Goal: Task Accomplishment & Management: Manage account settings

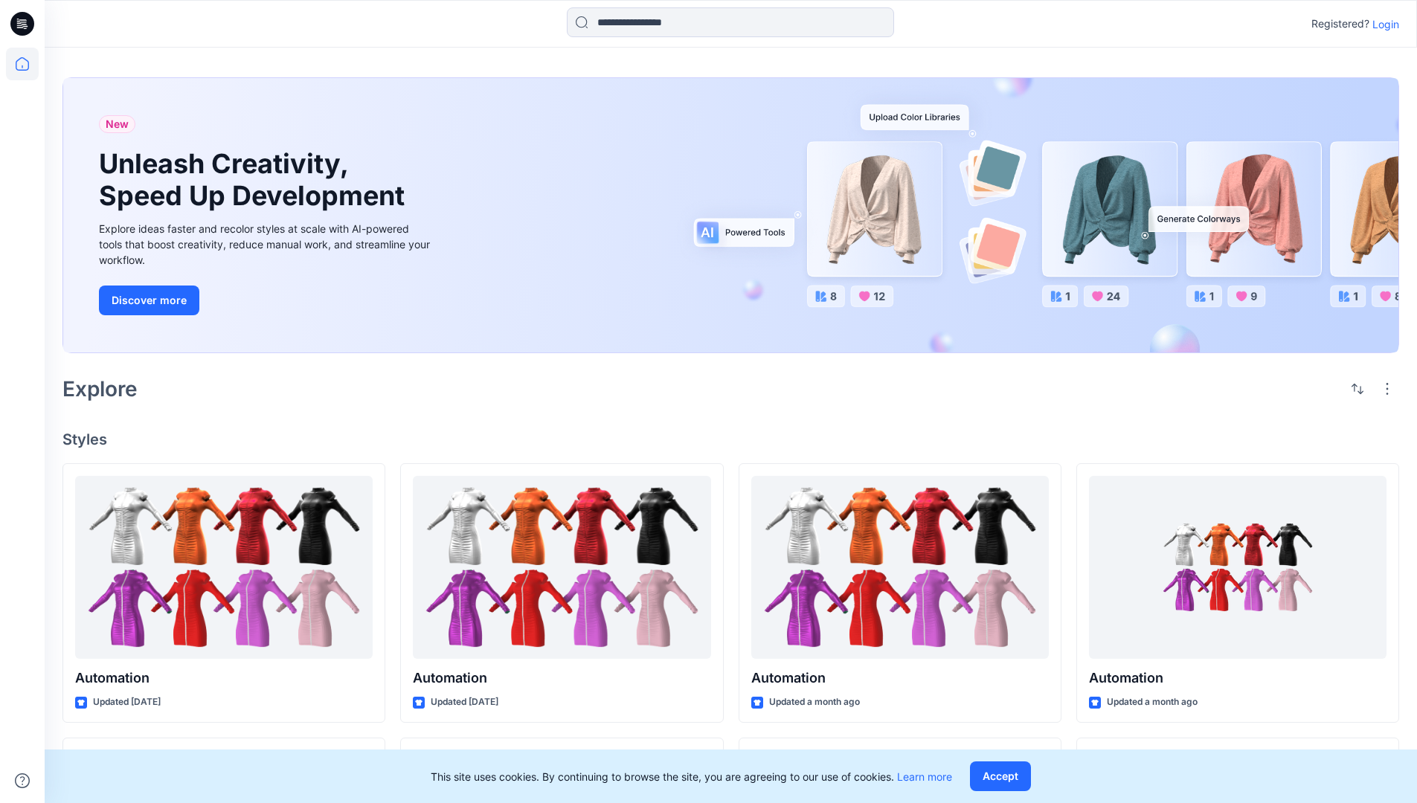
click at [1382, 24] on p "Login" at bounding box center [1385, 24] width 27 height 16
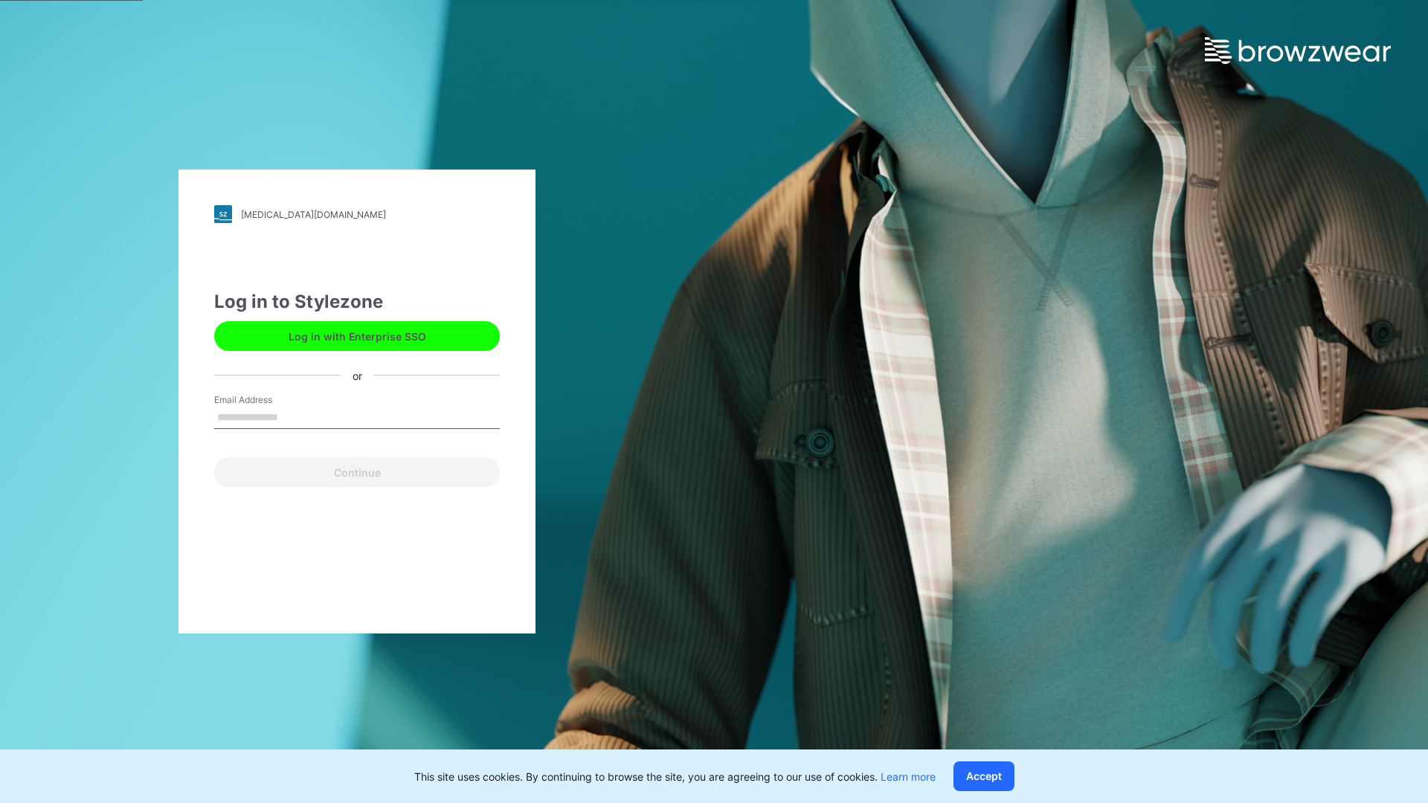
click at [294, 416] on input "Email Address" at bounding box center [357, 418] width 286 height 22
type input "**********"
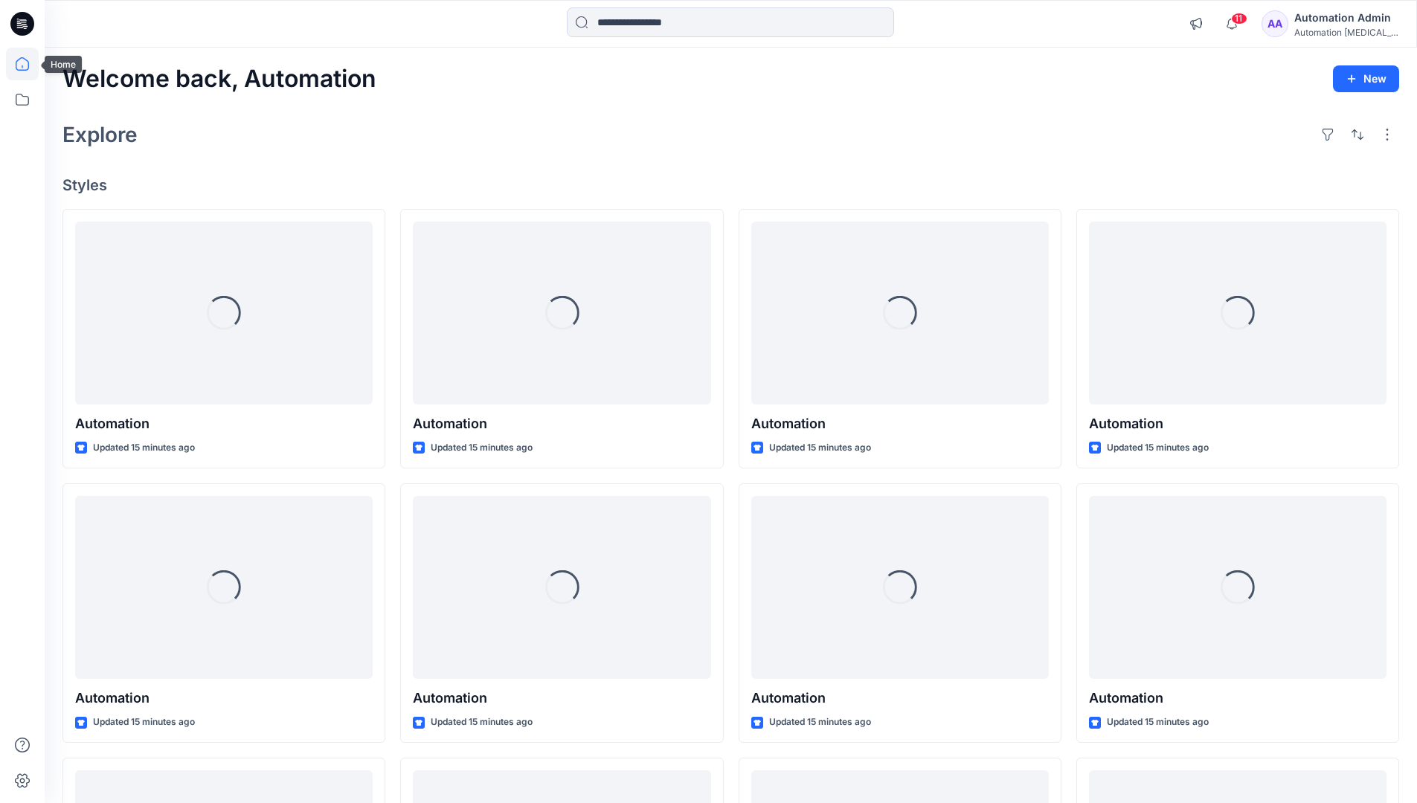
click at [28, 64] on icon at bounding box center [22, 63] width 13 height 13
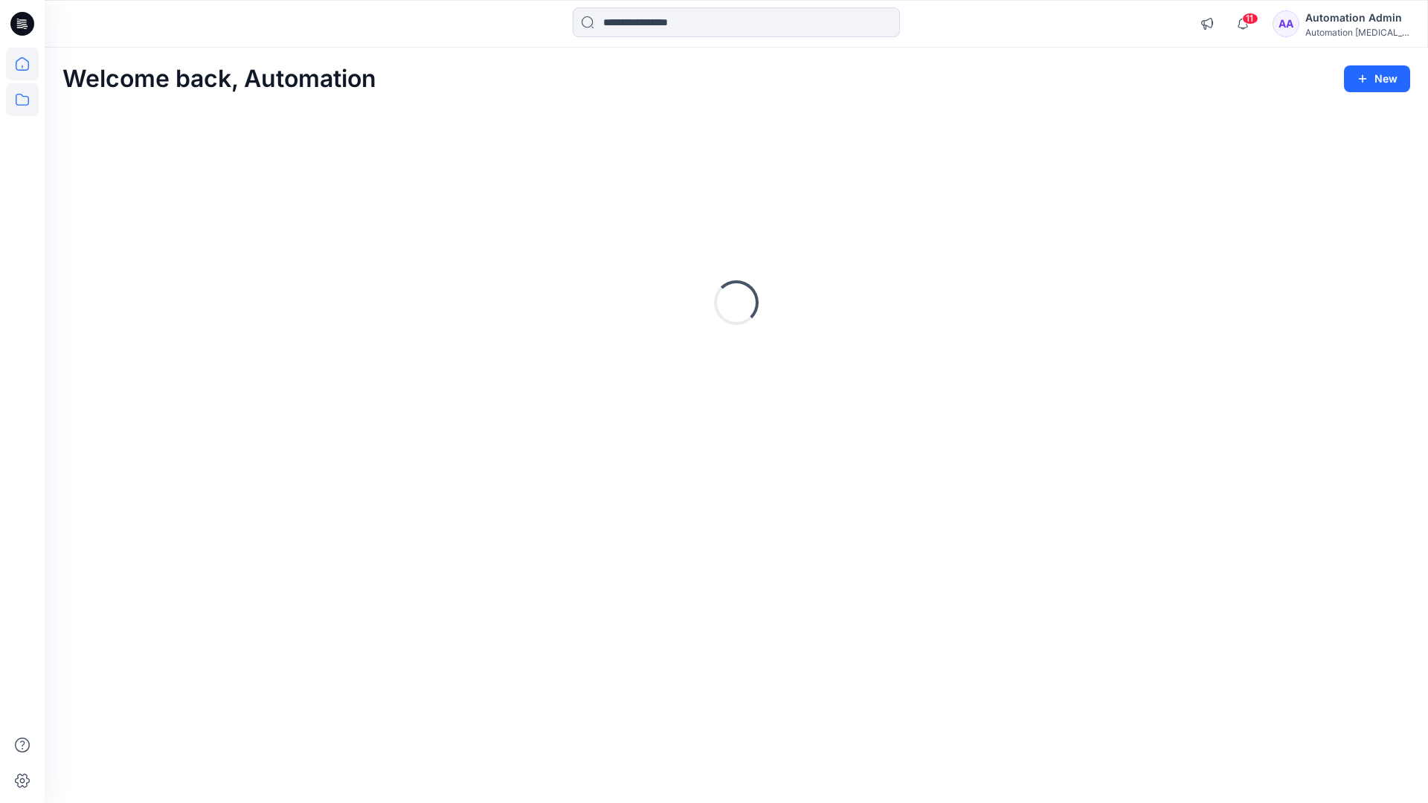
click at [20, 105] on icon at bounding box center [22, 100] width 13 height 12
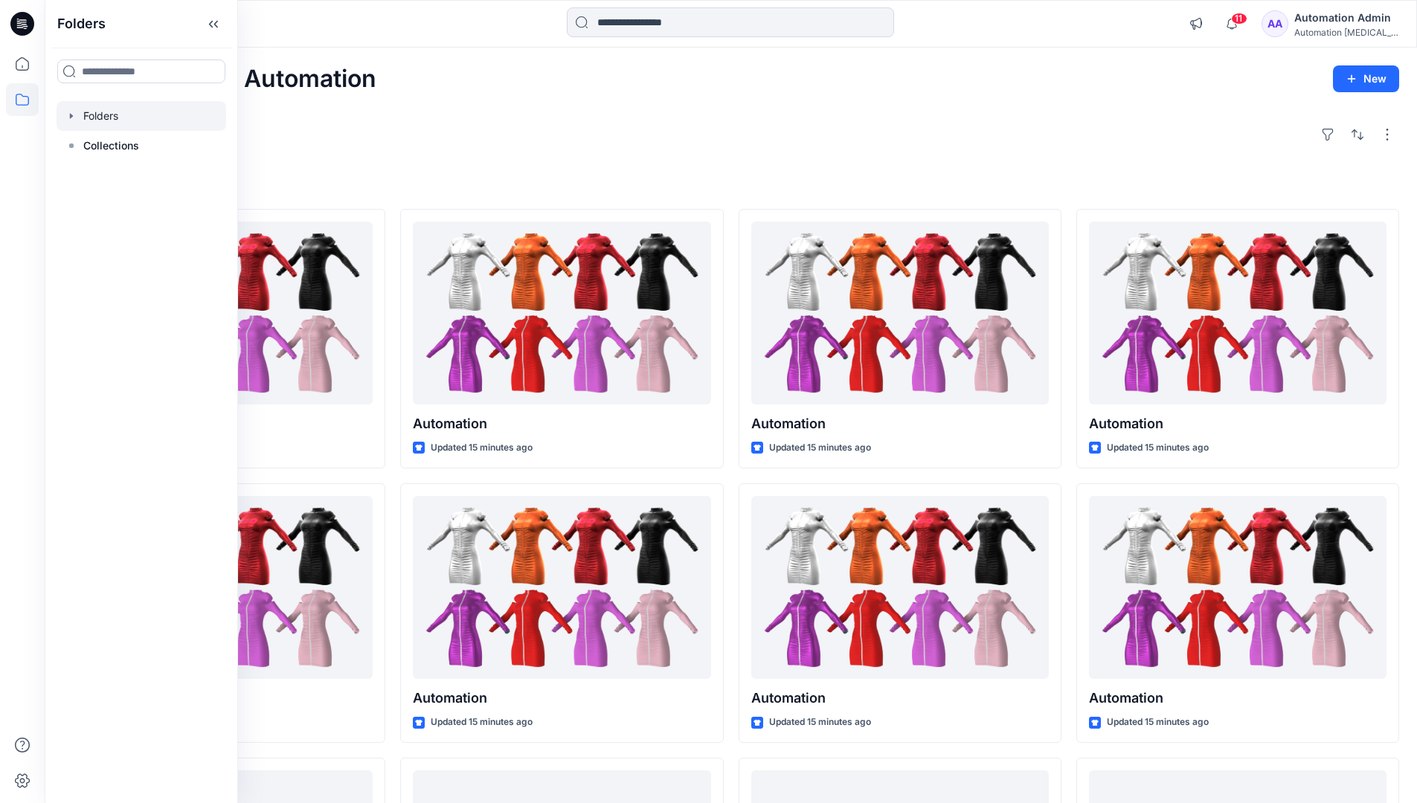
click at [95, 120] on div at bounding box center [142, 116] width 170 height 30
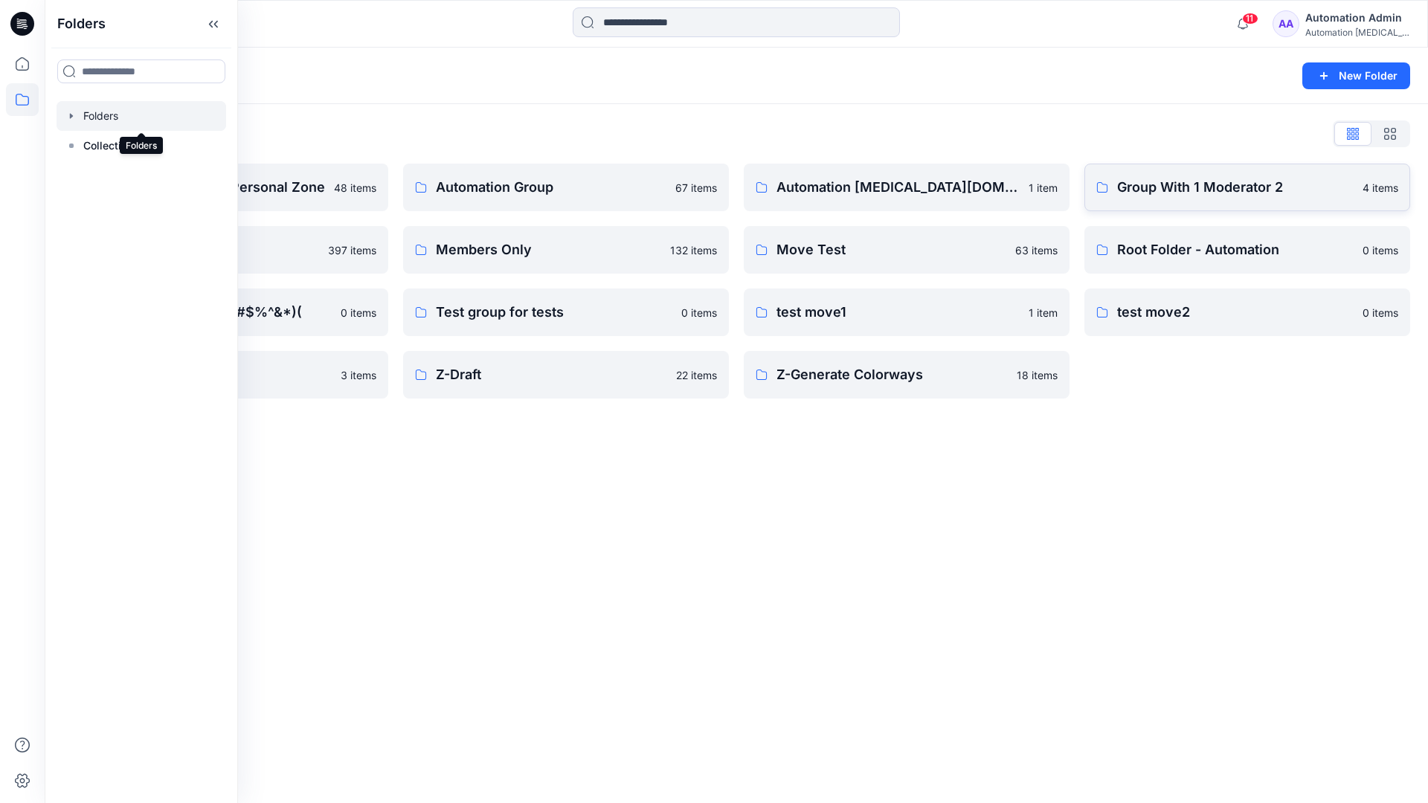
click at [1175, 196] on p "Group With 1 Moderator 2" at bounding box center [1235, 187] width 236 height 21
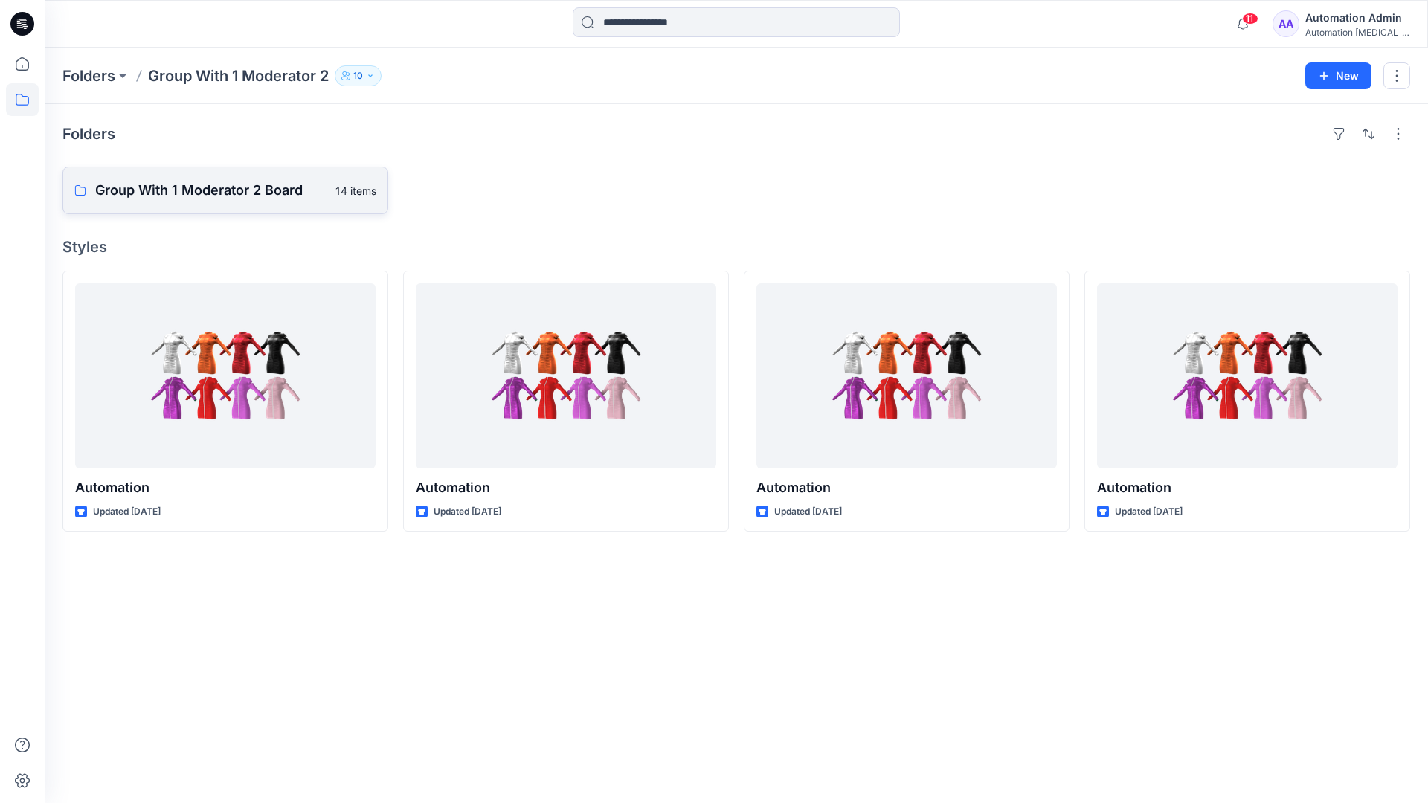
click at [263, 196] on p "Group With 1 Moderator 2 Board" at bounding box center [210, 190] width 231 height 21
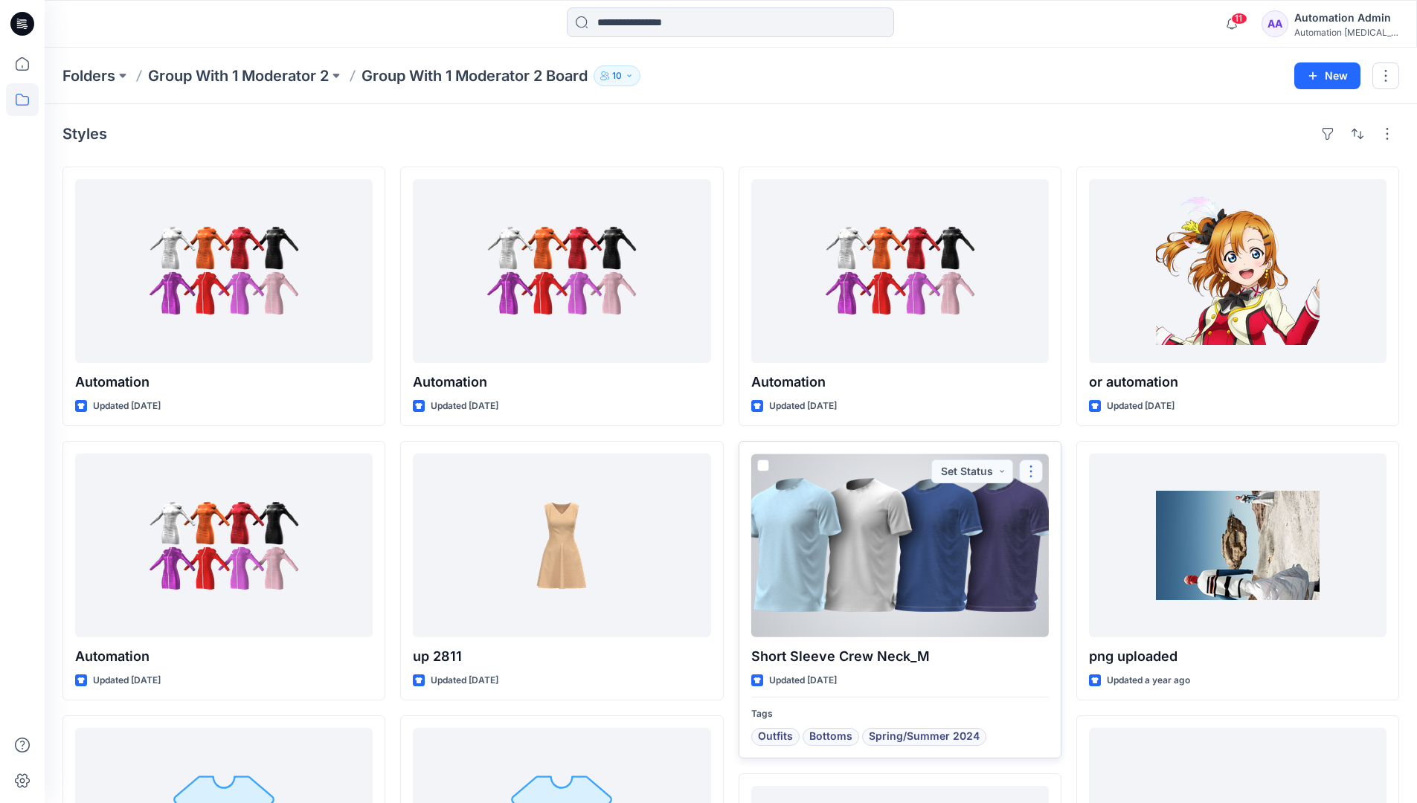
click at [1028, 472] on button "button" at bounding box center [1031, 472] width 24 height 24
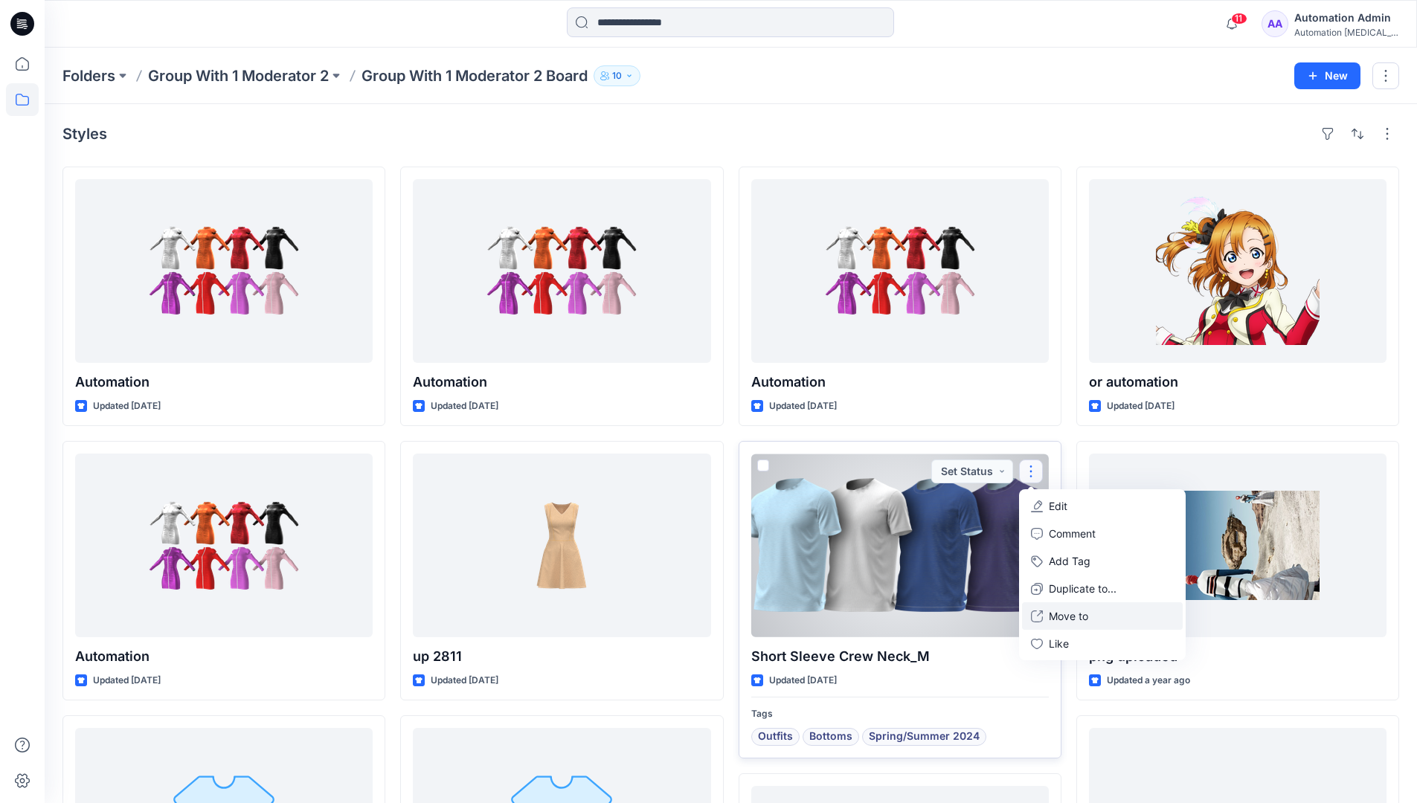
click at [1069, 615] on p "Move to" at bounding box center [1068, 616] width 39 height 16
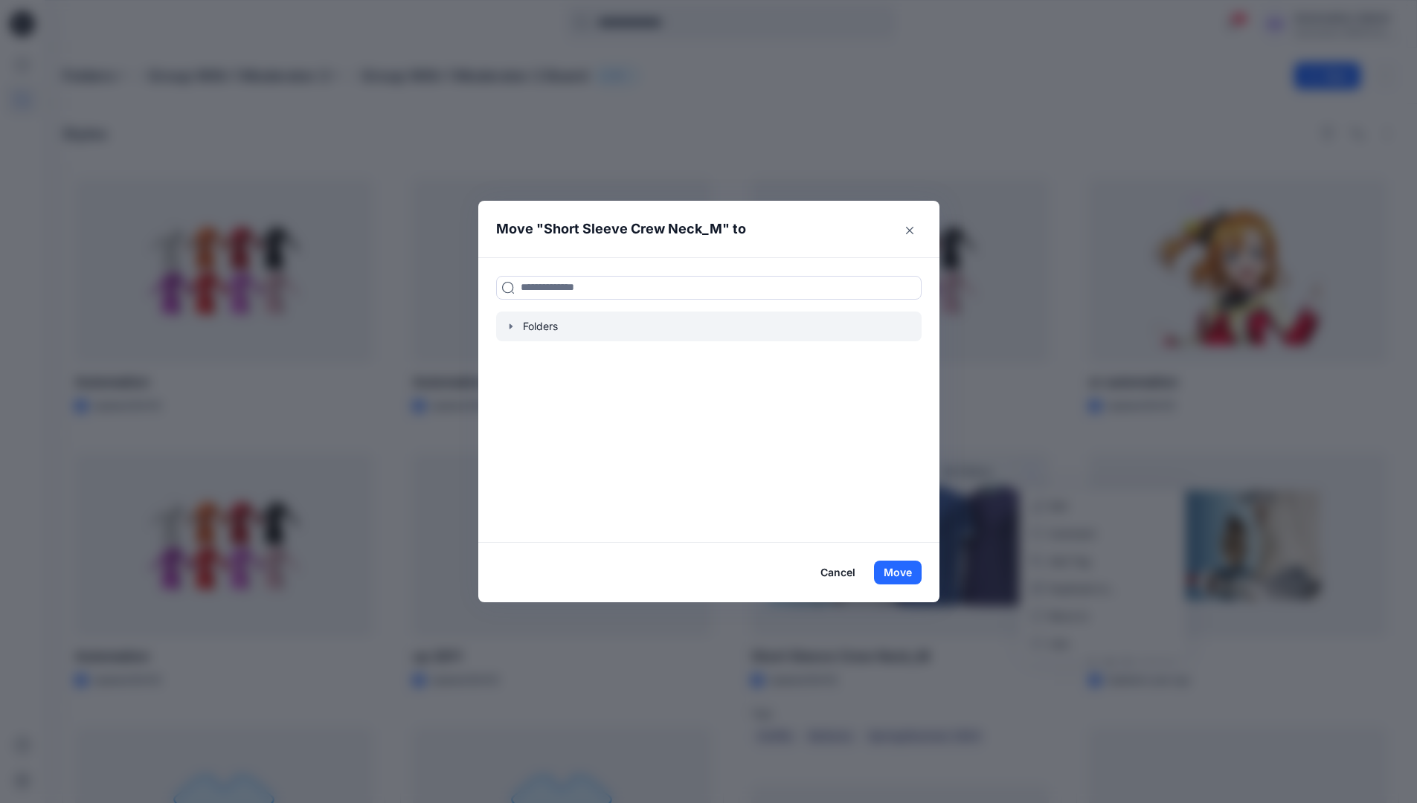
click at [517, 329] on icon "button" at bounding box center [511, 327] width 12 height 12
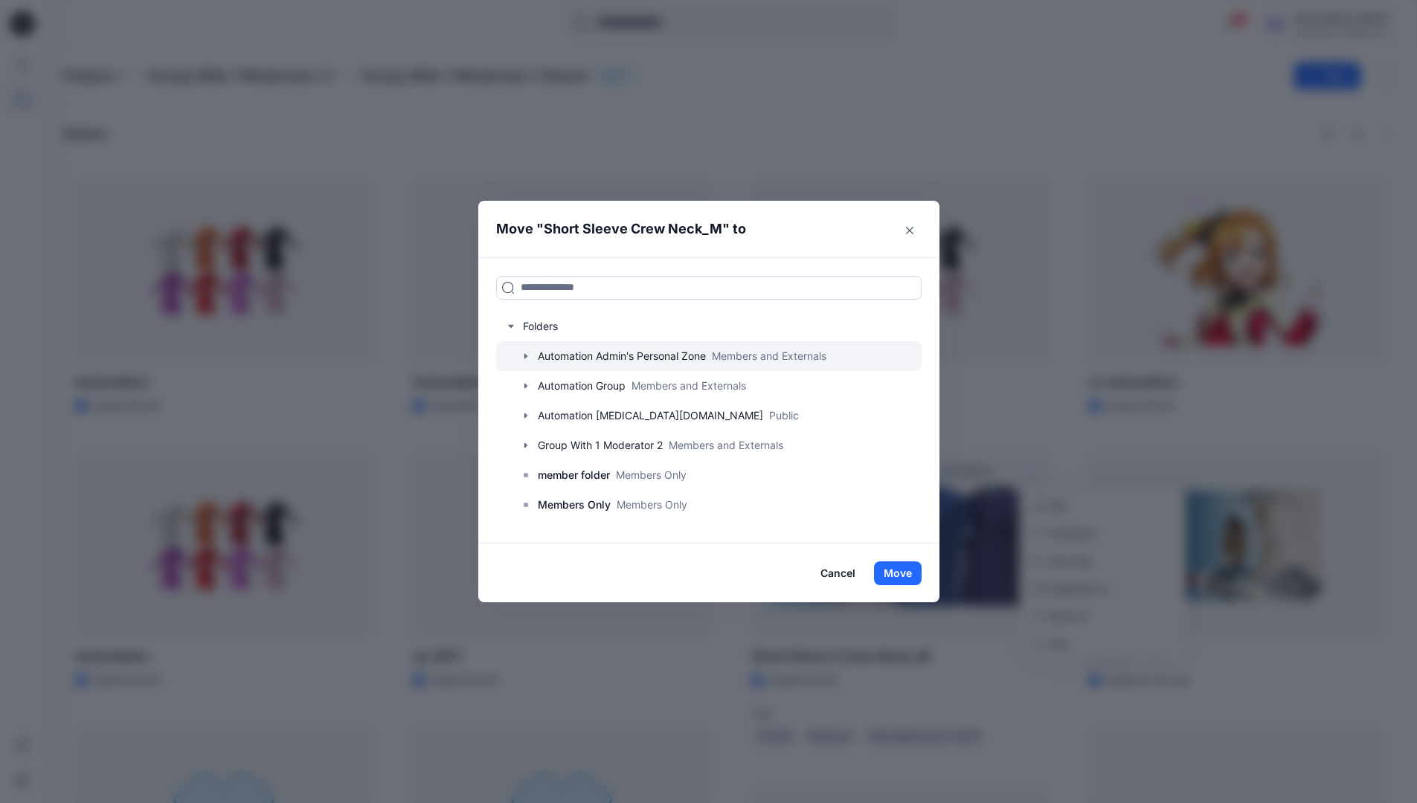
click at [526, 358] on icon "button" at bounding box center [525, 355] width 3 height 5
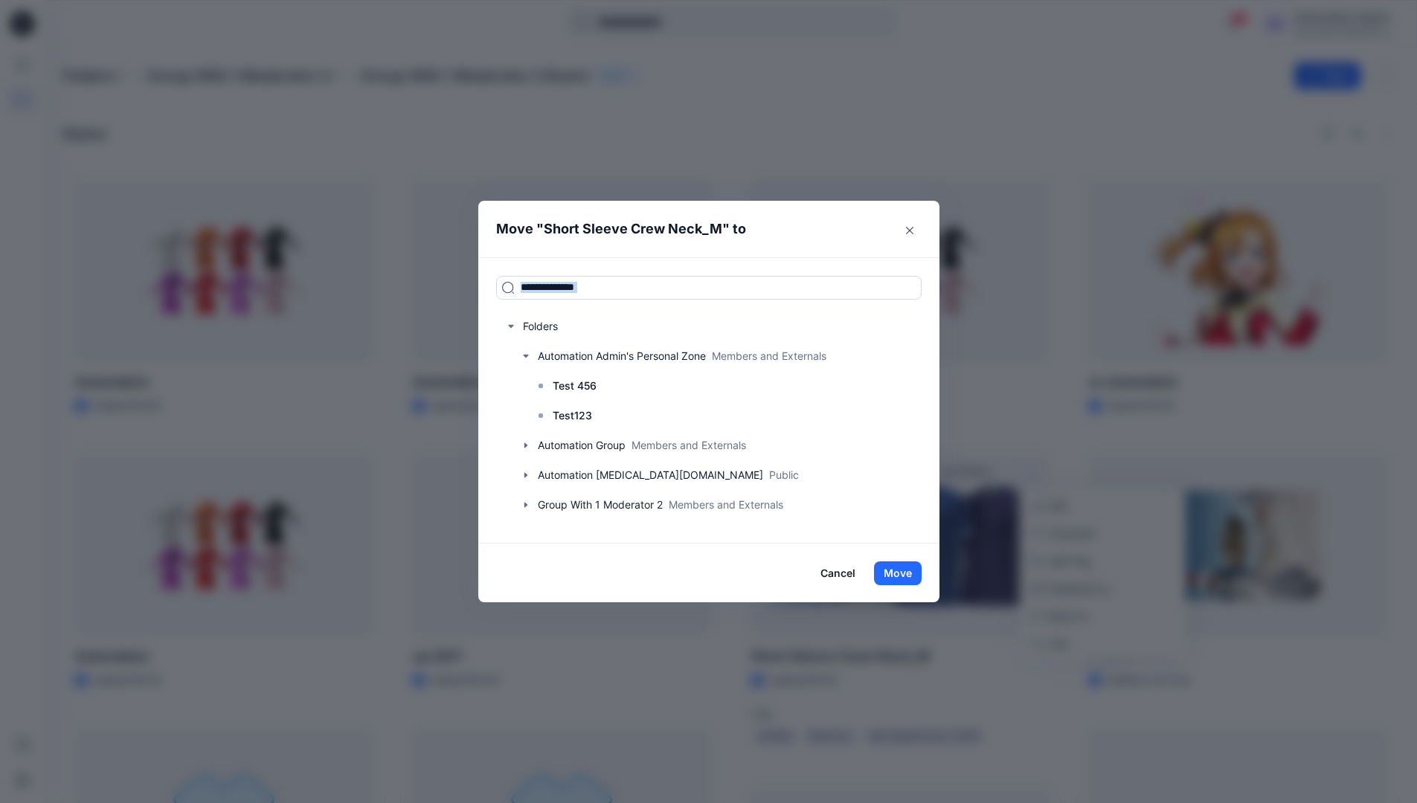
drag, startPoint x: 529, startPoint y: 358, endPoint x: 627, endPoint y: 258, distance: 139.4
click at [627, 258] on div "Folders Automation Admin's Personal Zone Members and Externals Test 456 Test123…" at bounding box center [708, 400] width 461 height 286
click at [616, 292] on input at bounding box center [708, 288] width 425 height 24
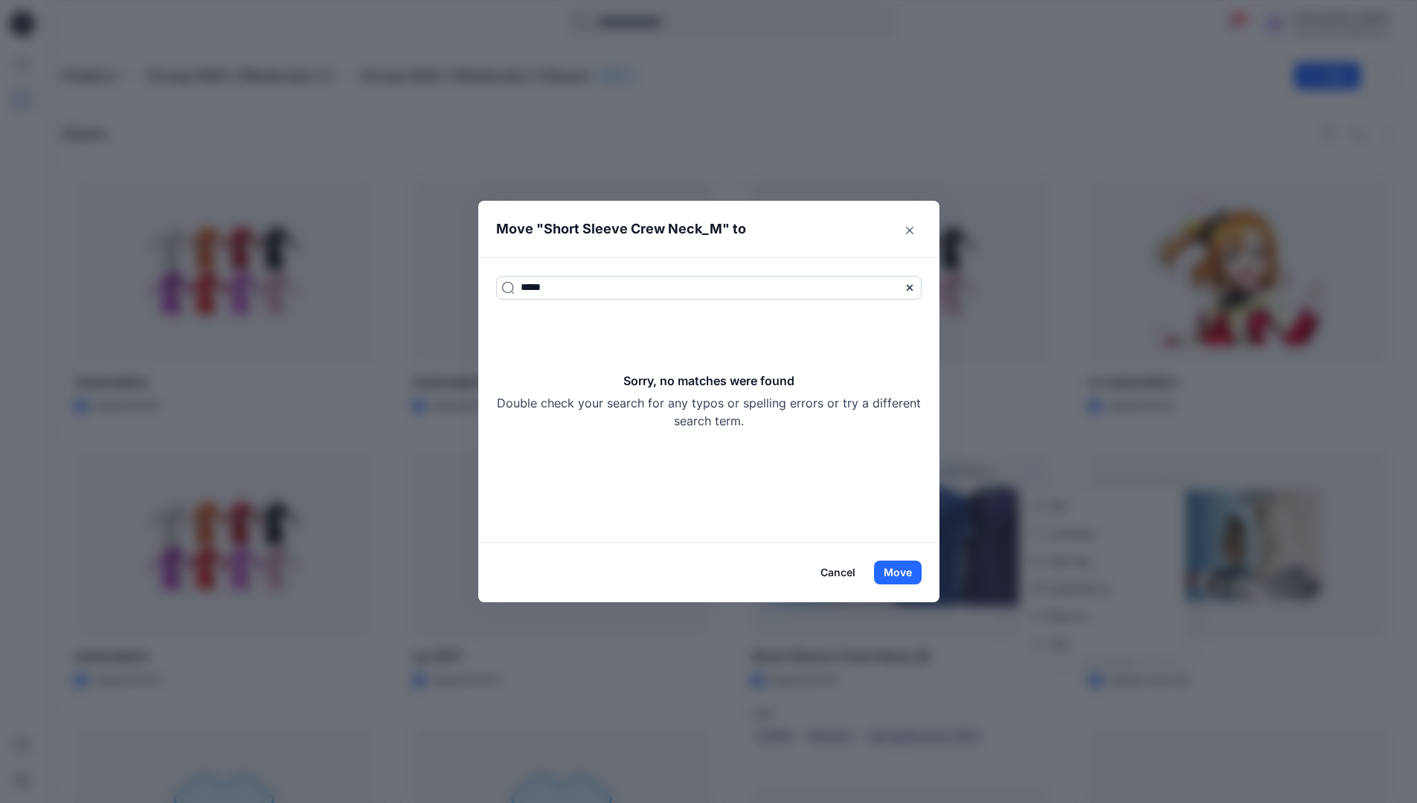
type input "*****"
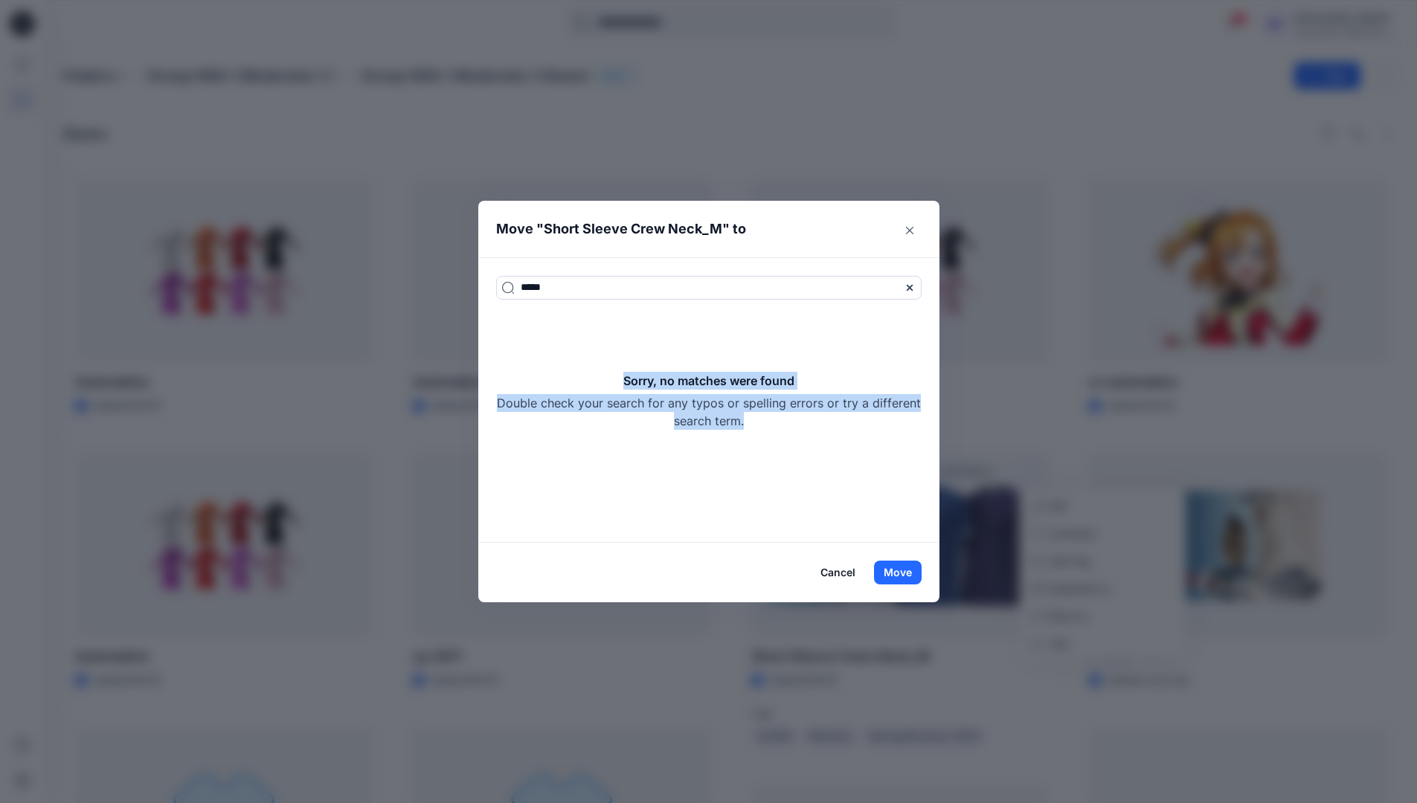
drag, startPoint x: 616, startPoint y: 292, endPoint x: 821, endPoint y: 422, distance: 243.0
click at [821, 422] on div "Sorry, no matches were found Double check your search for any typos or spelling…" at bounding box center [708, 401] width 425 height 58
click at [912, 289] on icon at bounding box center [910, 288] width 12 height 12
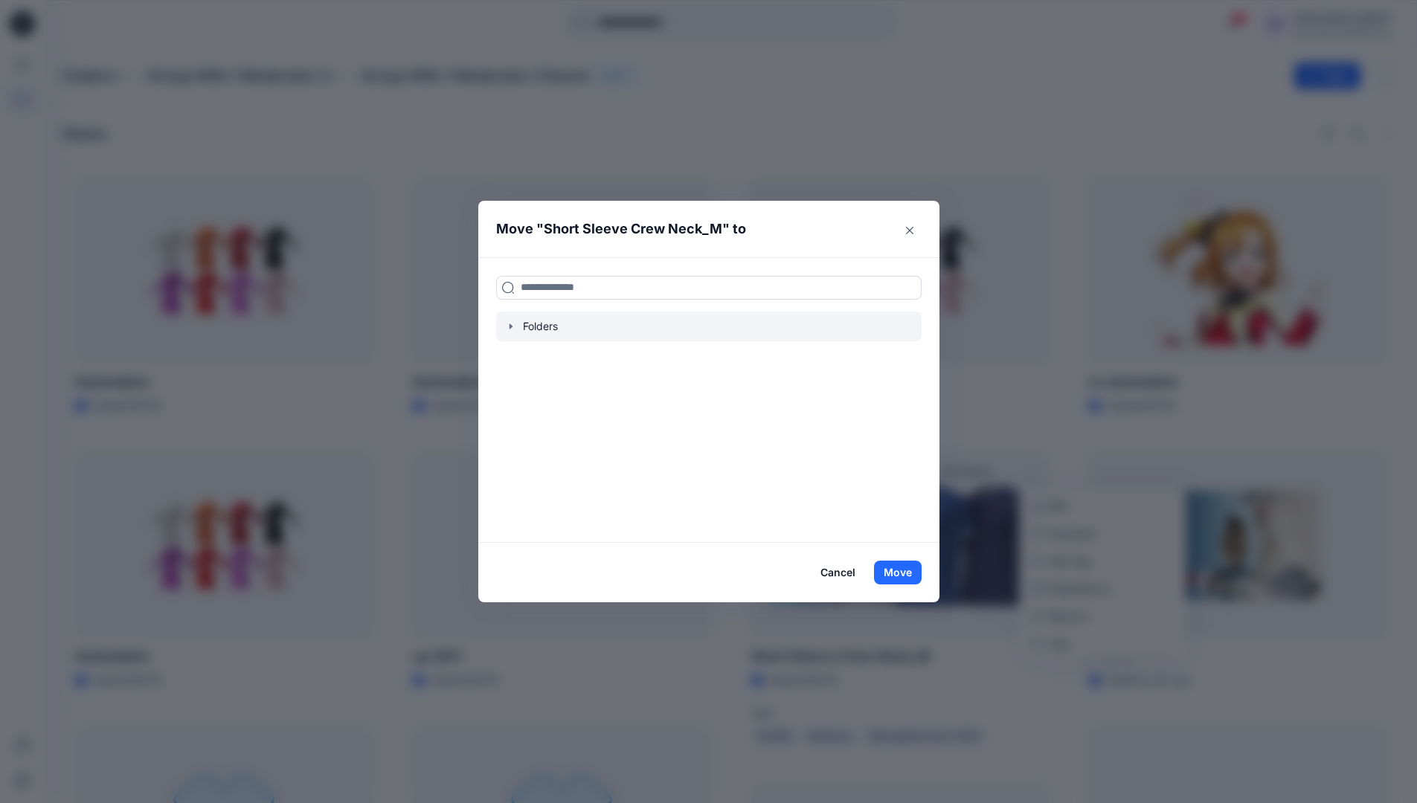
click at [517, 328] on icon "button" at bounding box center [511, 327] width 12 height 12
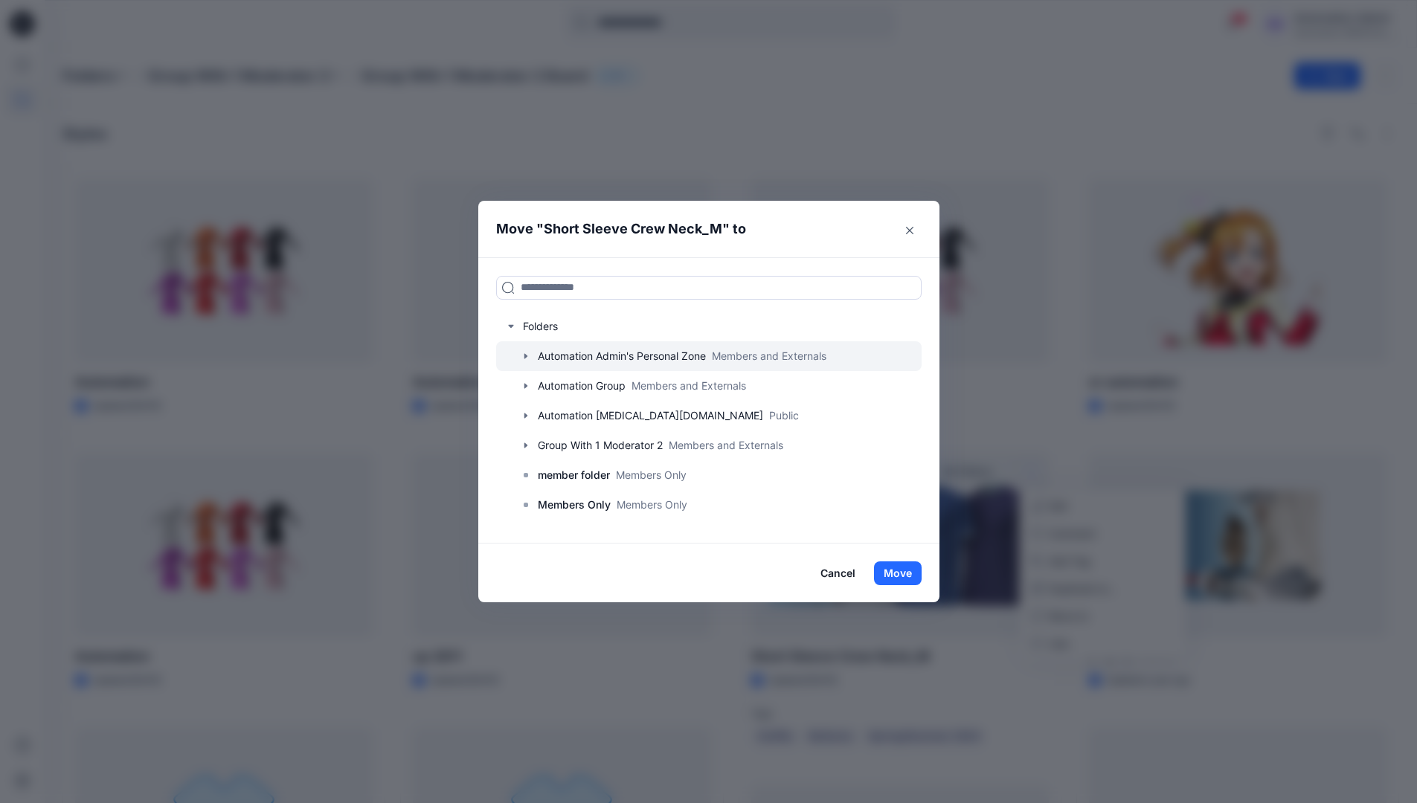
click at [526, 356] on icon "button" at bounding box center [525, 355] width 3 height 5
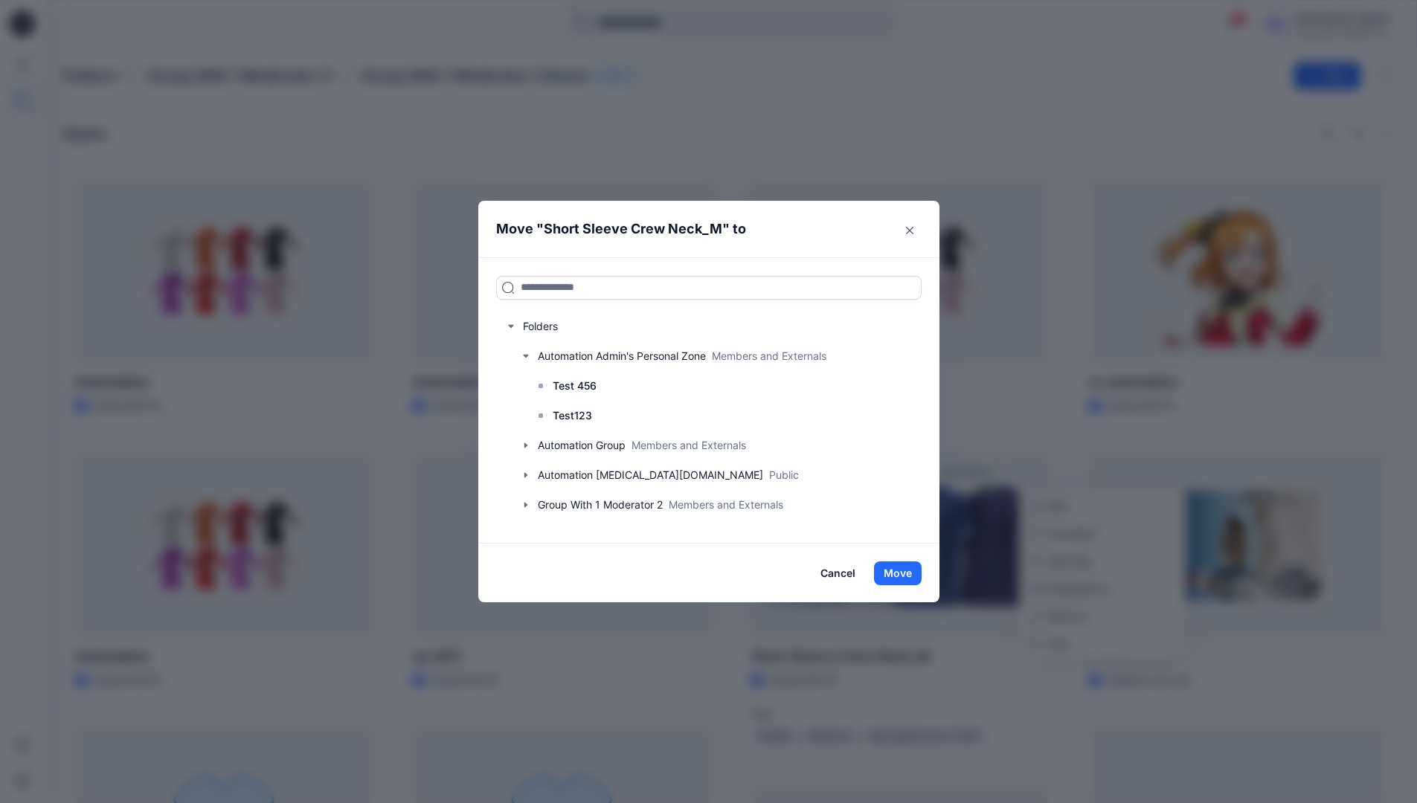
click at [851, 576] on button "Cancel" at bounding box center [838, 573] width 54 height 24
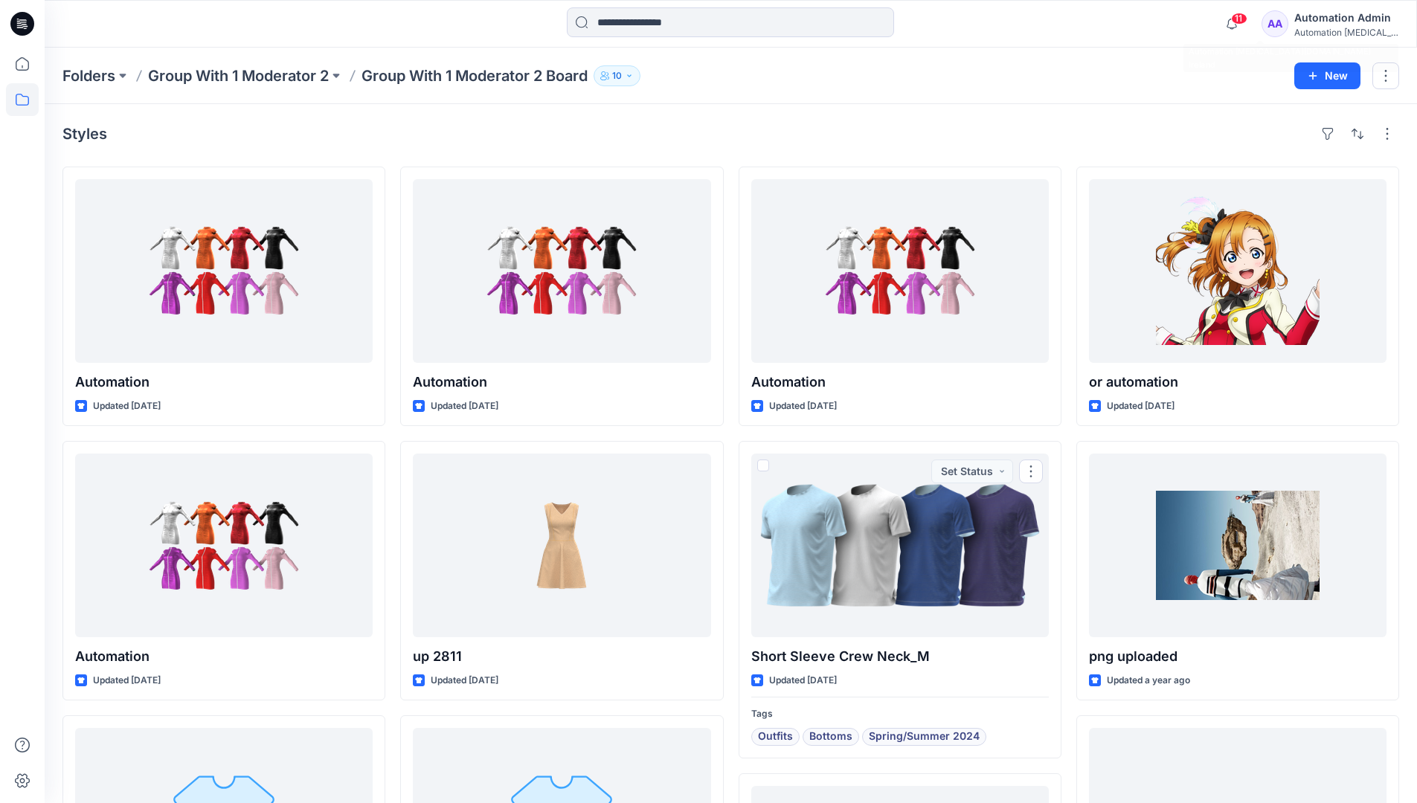
click at [1333, 28] on div "Automation [MEDICAL_DATA]..." at bounding box center [1346, 32] width 104 height 11
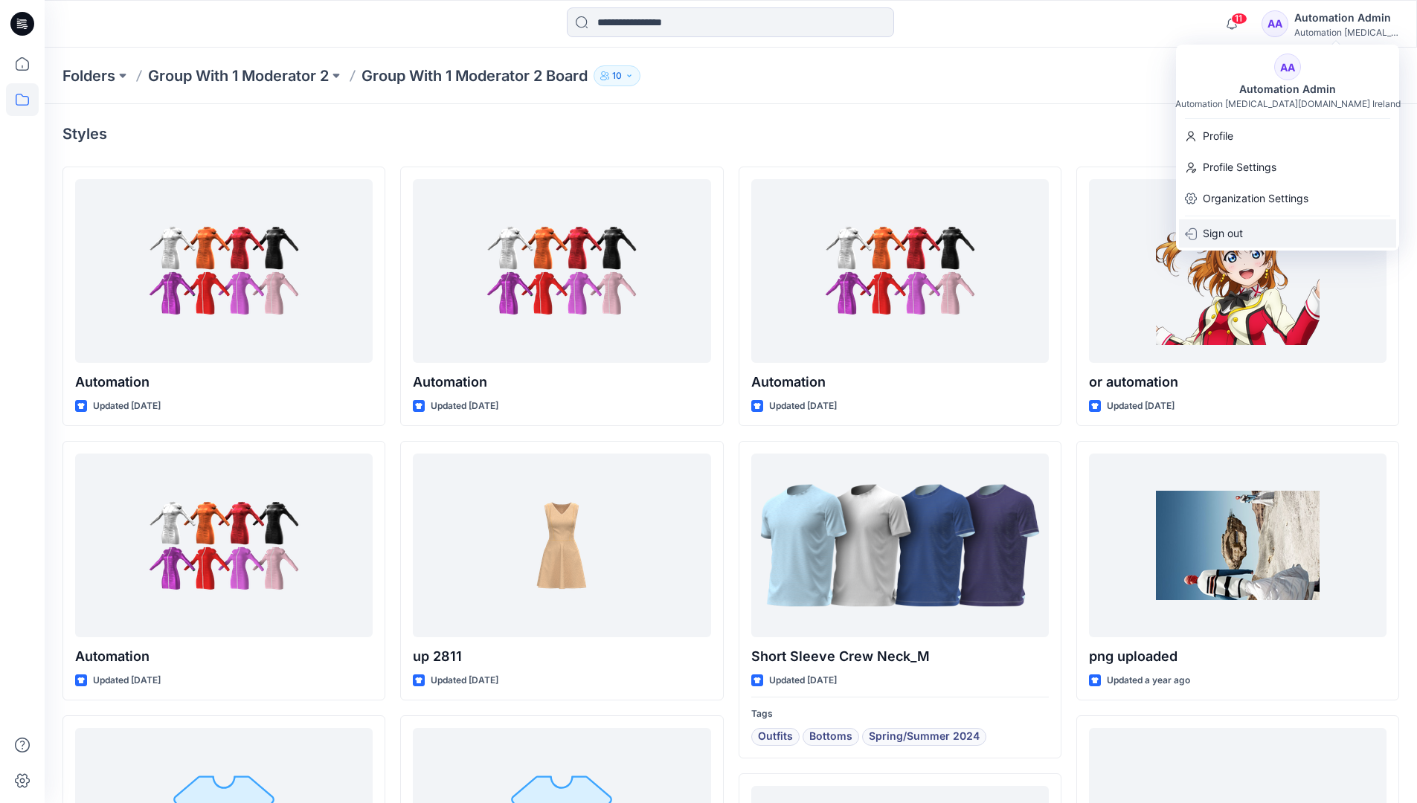
click at [1210, 237] on p "Sign out" at bounding box center [1222, 233] width 40 height 28
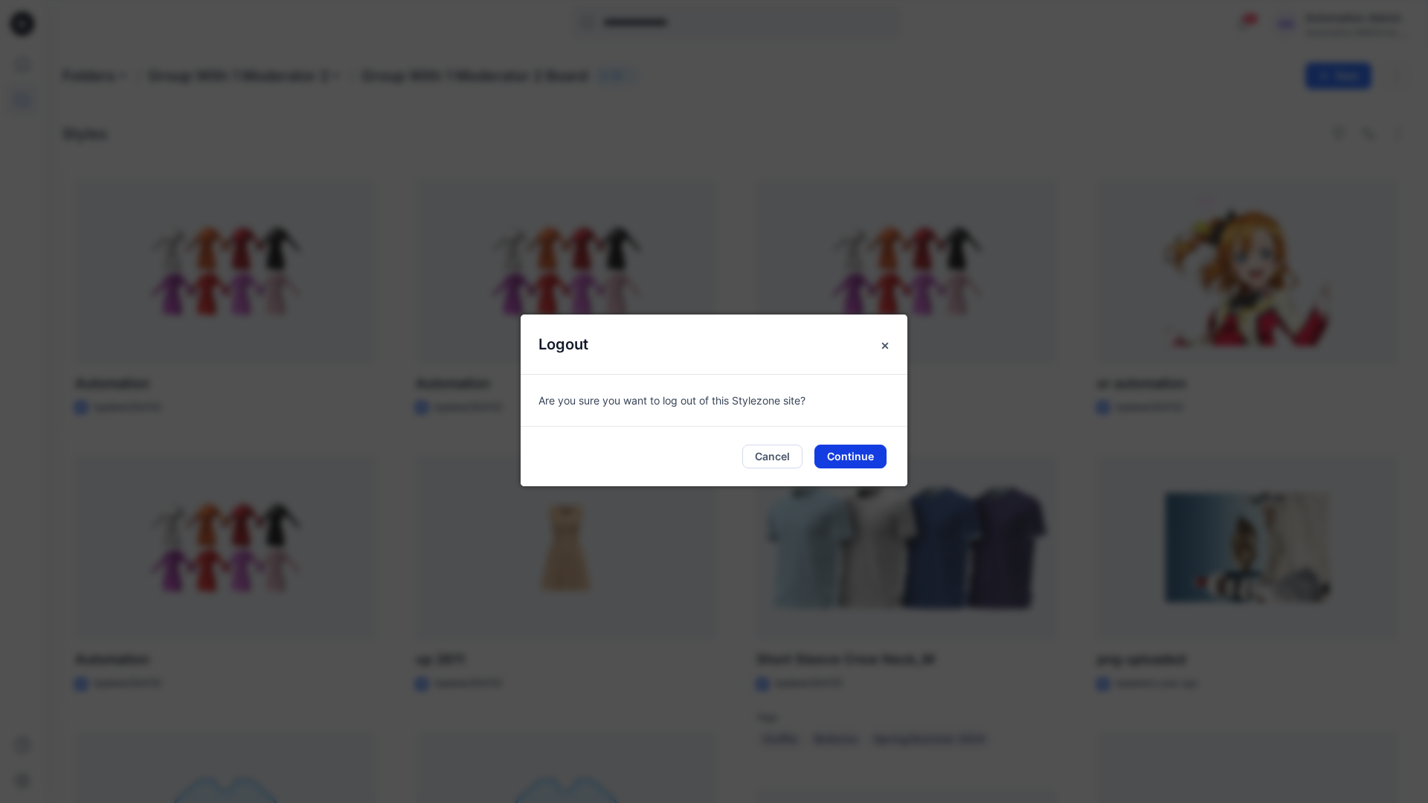
click at [857, 460] on button "Continue" at bounding box center [850, 457] width 72 height 24
